Goal: Task Accomplishment & Management: Manage account settings

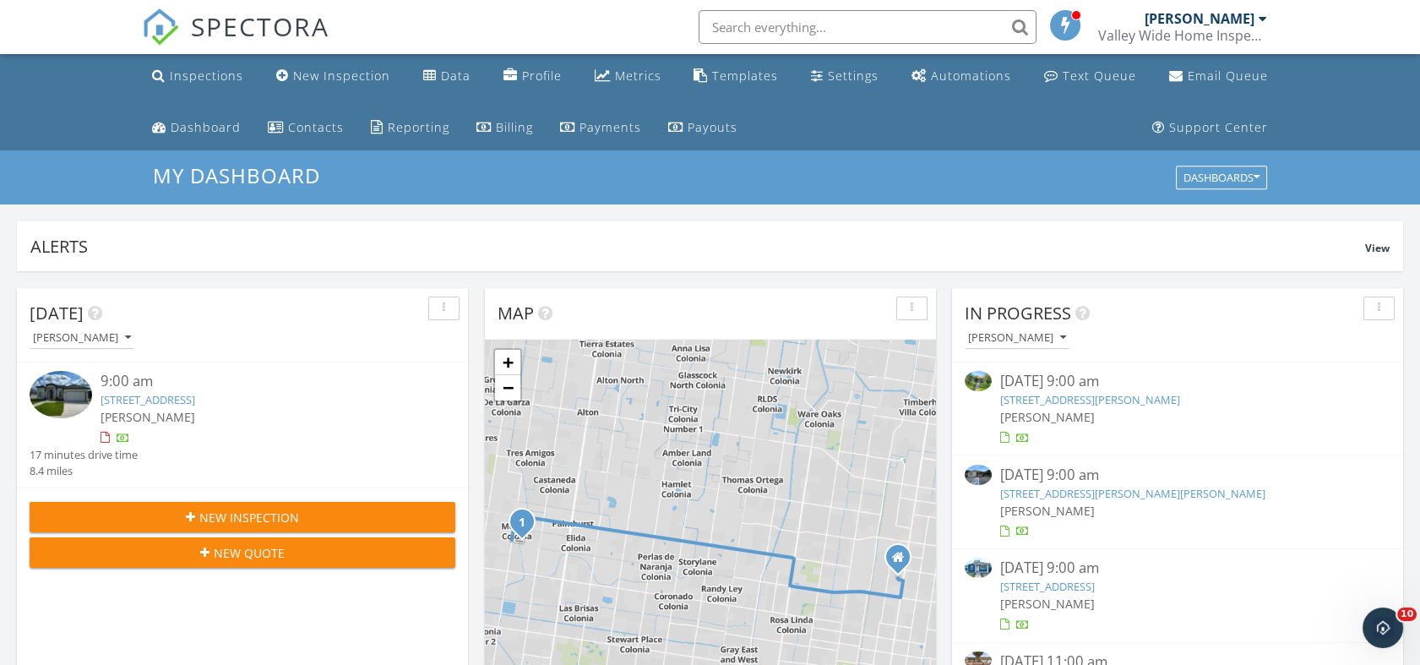
click at [195, 399] on link "3806 Red Lantana St, Mission, TX 78573" at bounding box center [148, 399] width 95 height 15
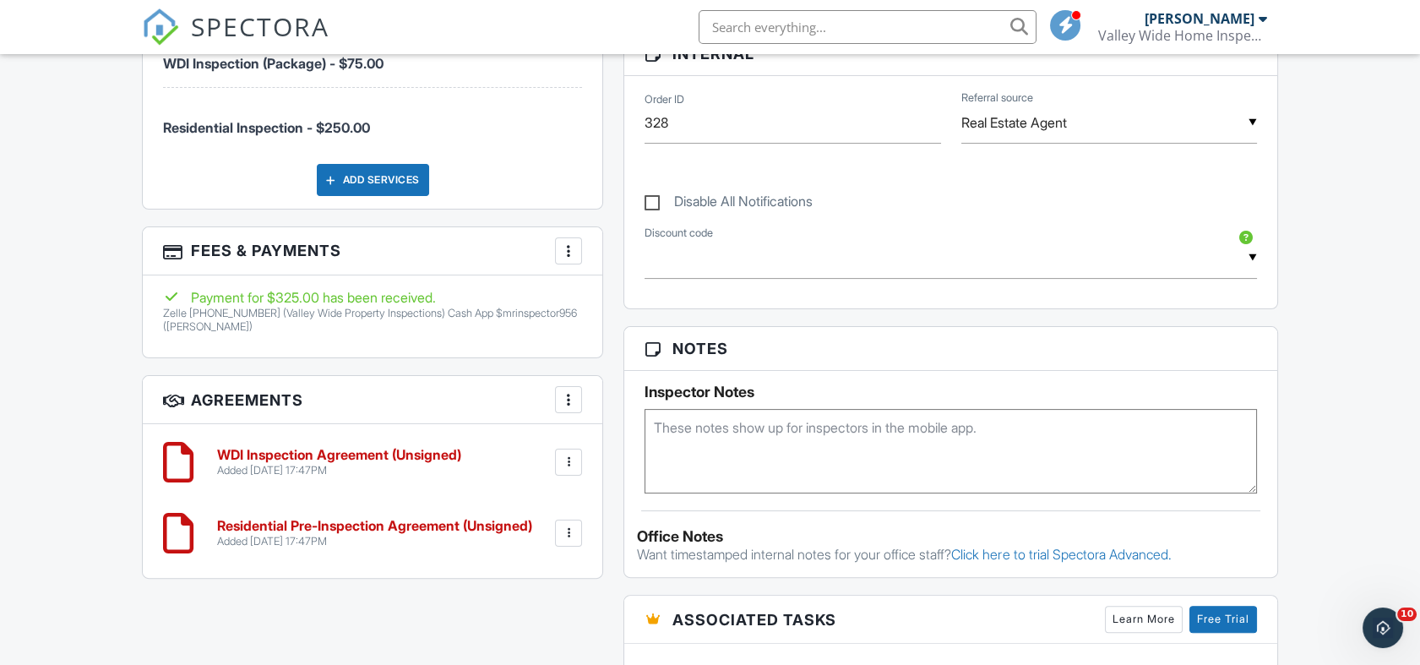
scroll to position [1032, 0]
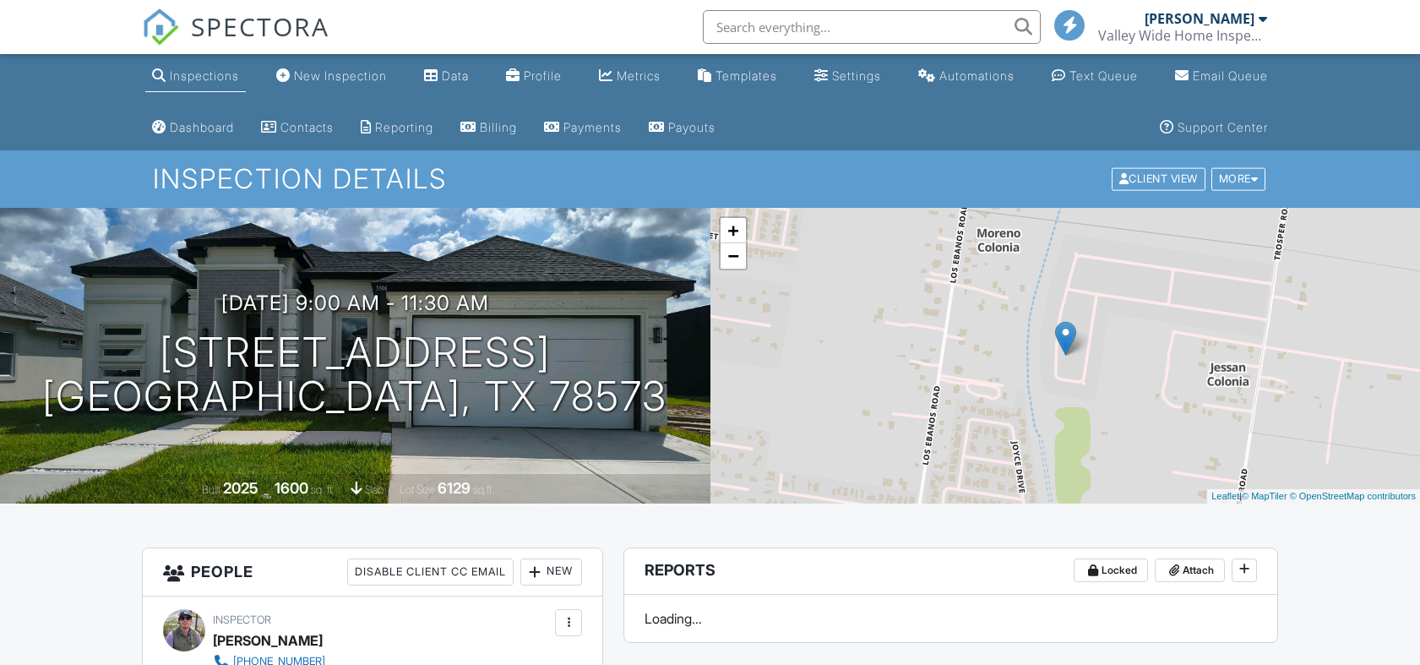
scroll to position [1142, 0]
